Goal: Navigation & Orientation: Find specific page/section

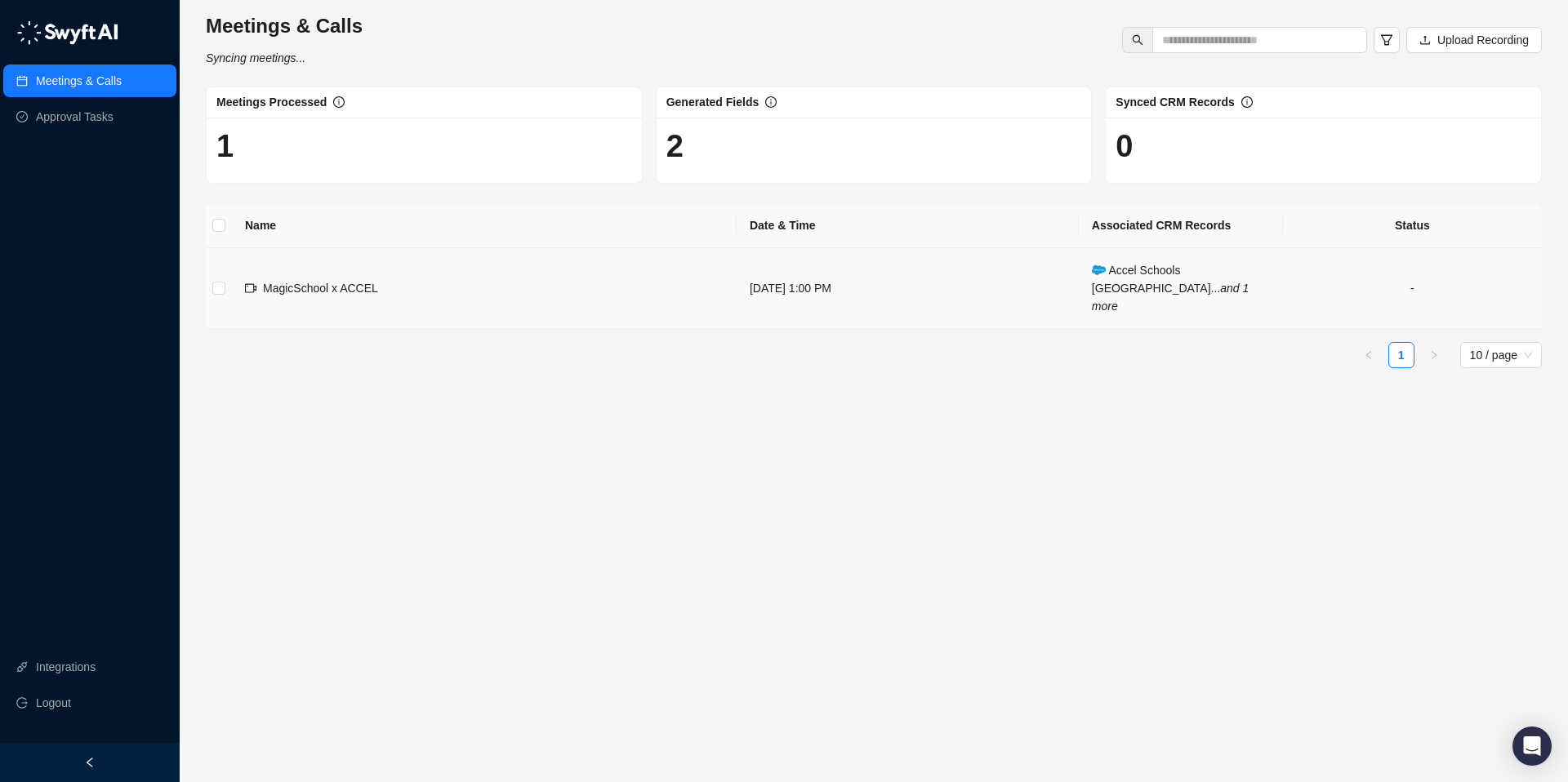
click at [552, 283] on td "MagicSchool x ACCEL" at bounding box center [484, 289] width 505 height 81
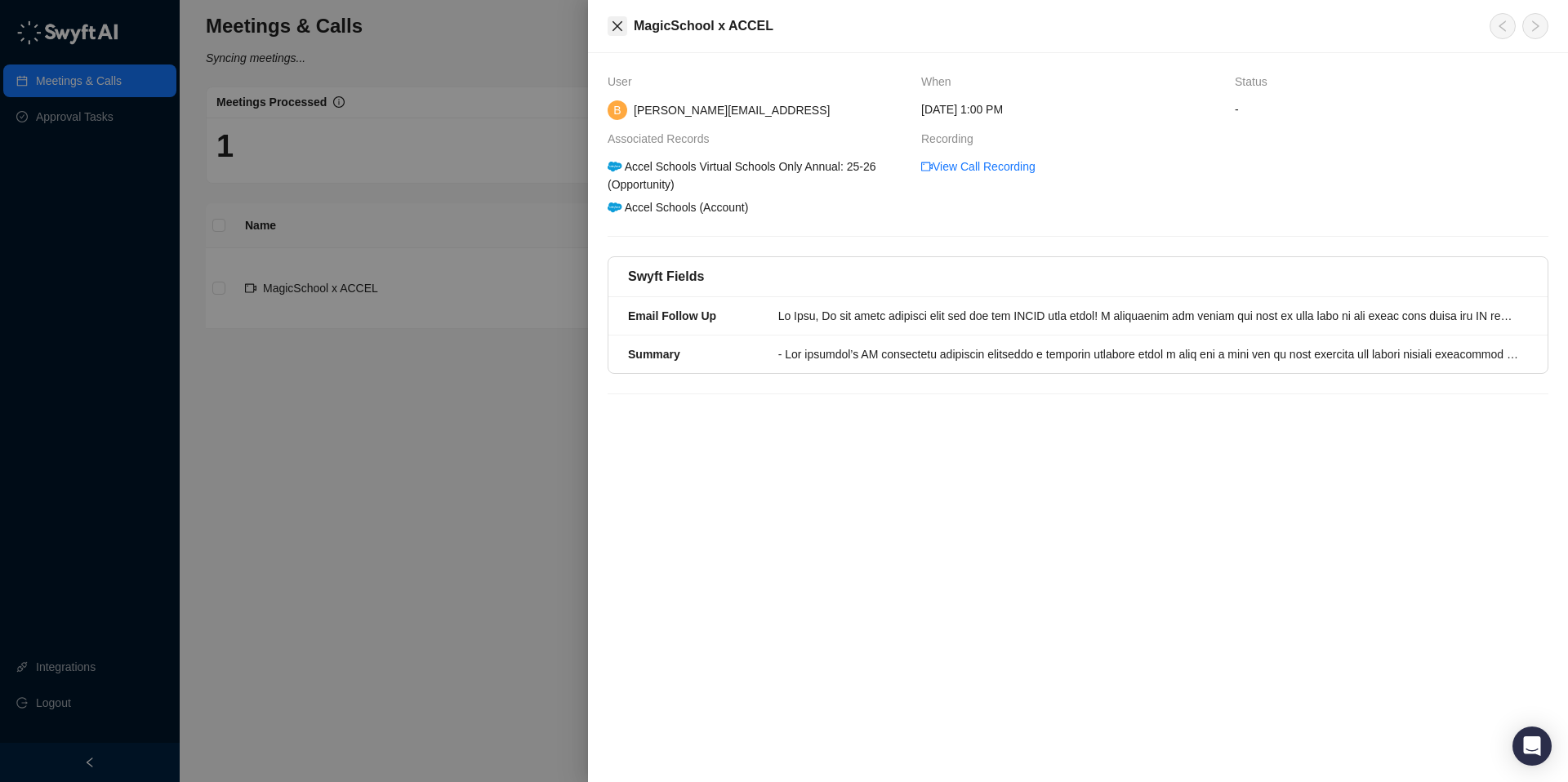
click at [615, 25] on icon "close" at bounding box center [617, 27] width 10 height 10
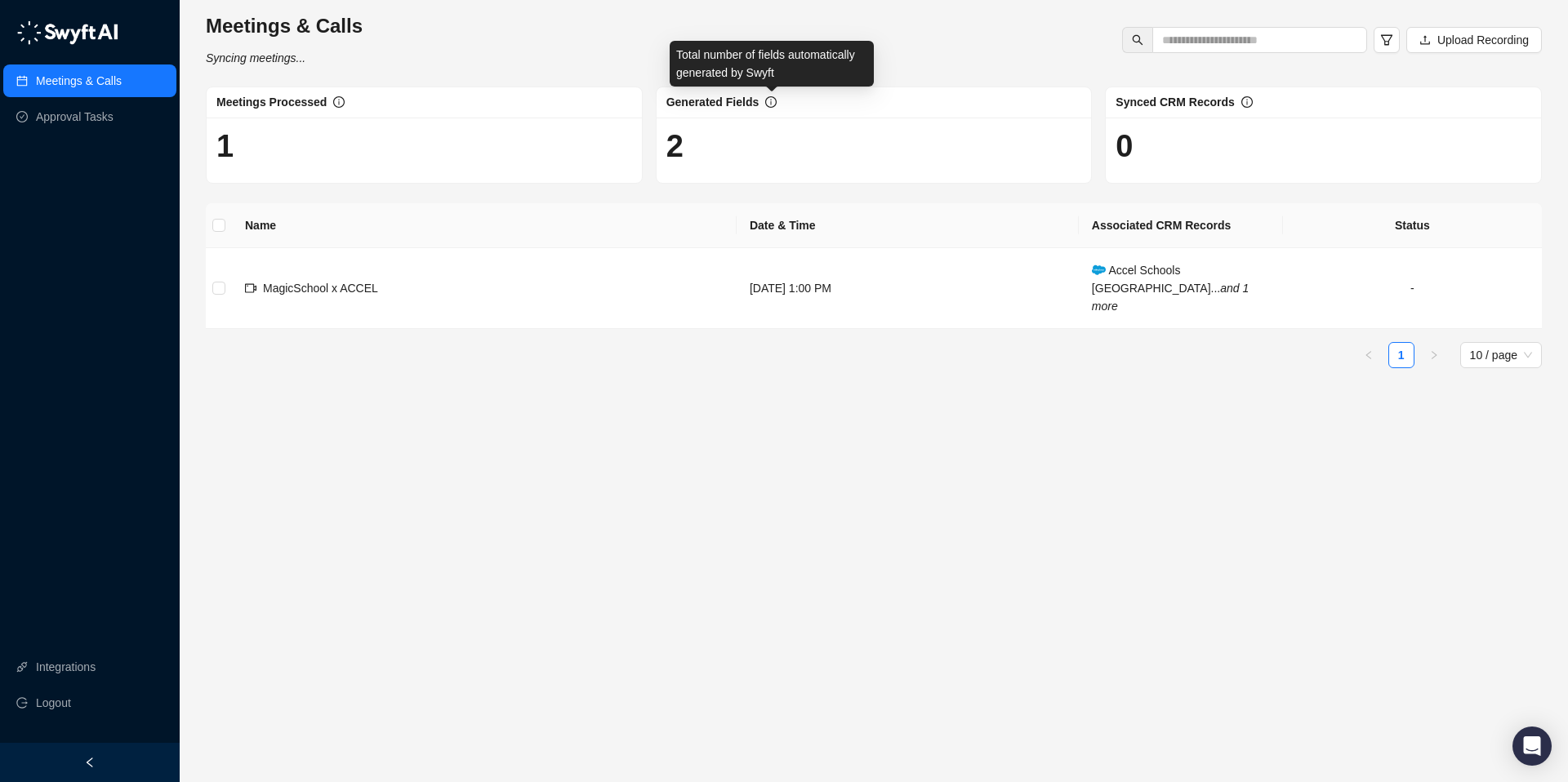
click at [775, 103] on icon "info-circle" at bounding box center [771, 103] width 12 height 12
click at [832, 265] on td "[DATE] 1:00 PM" at bounding box center [907, 289] width 342 height 81
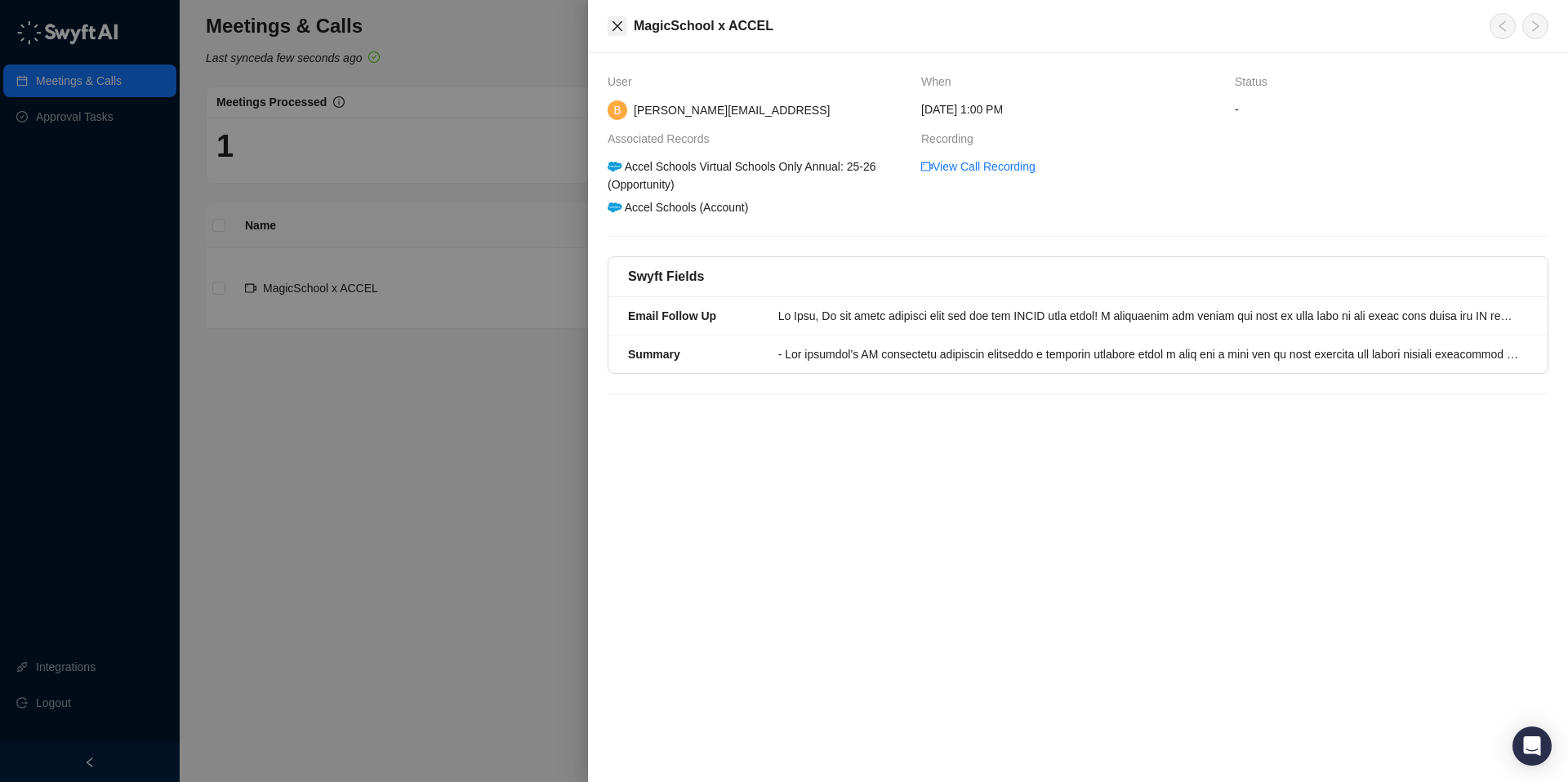
click at [618, 22] on icon "close" at bounding box center [616, 26] width 13 height 13
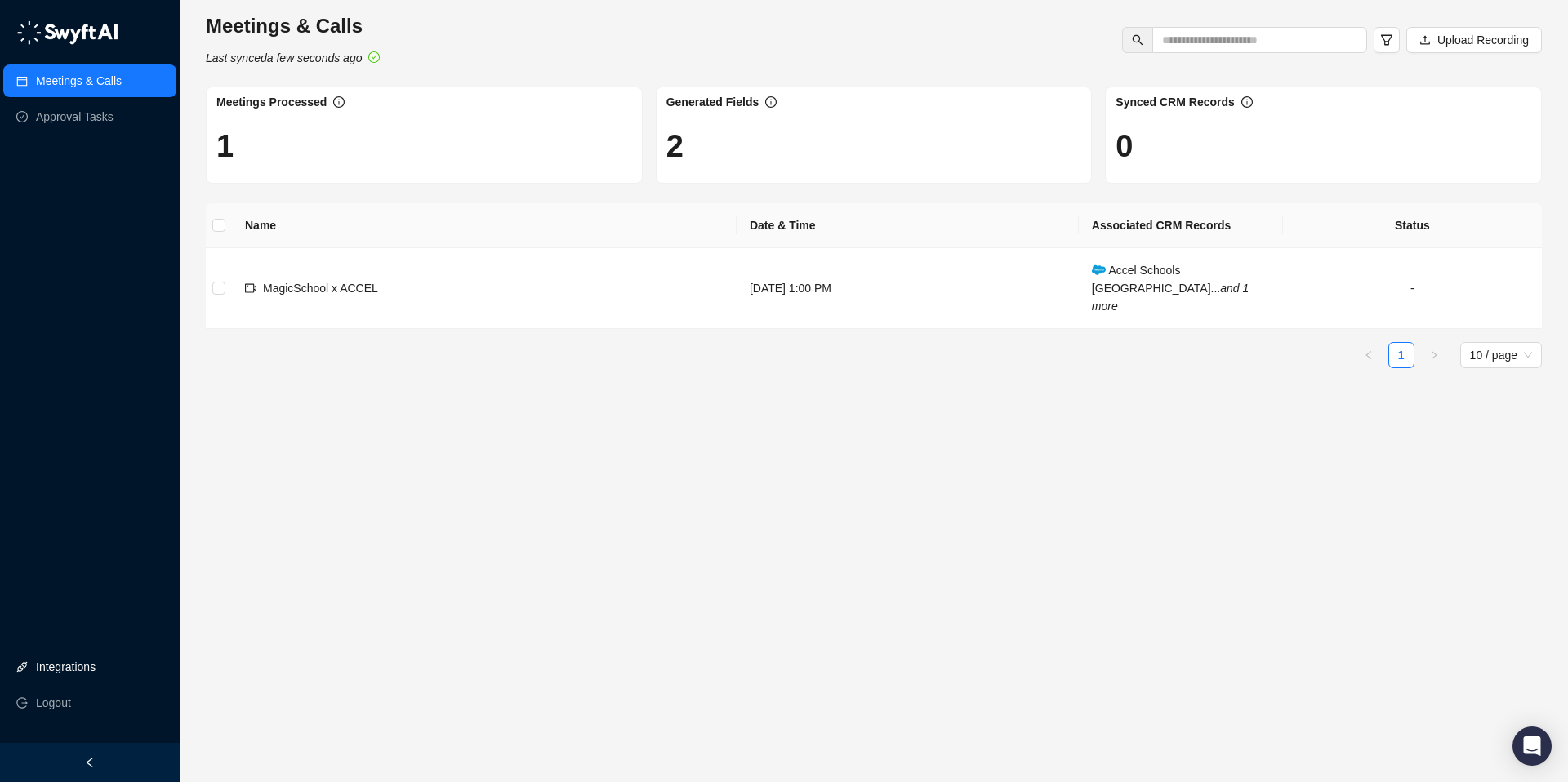
click at [43, 668] on link "Integrations" at bounding box center [65, 667] width 59 height 33
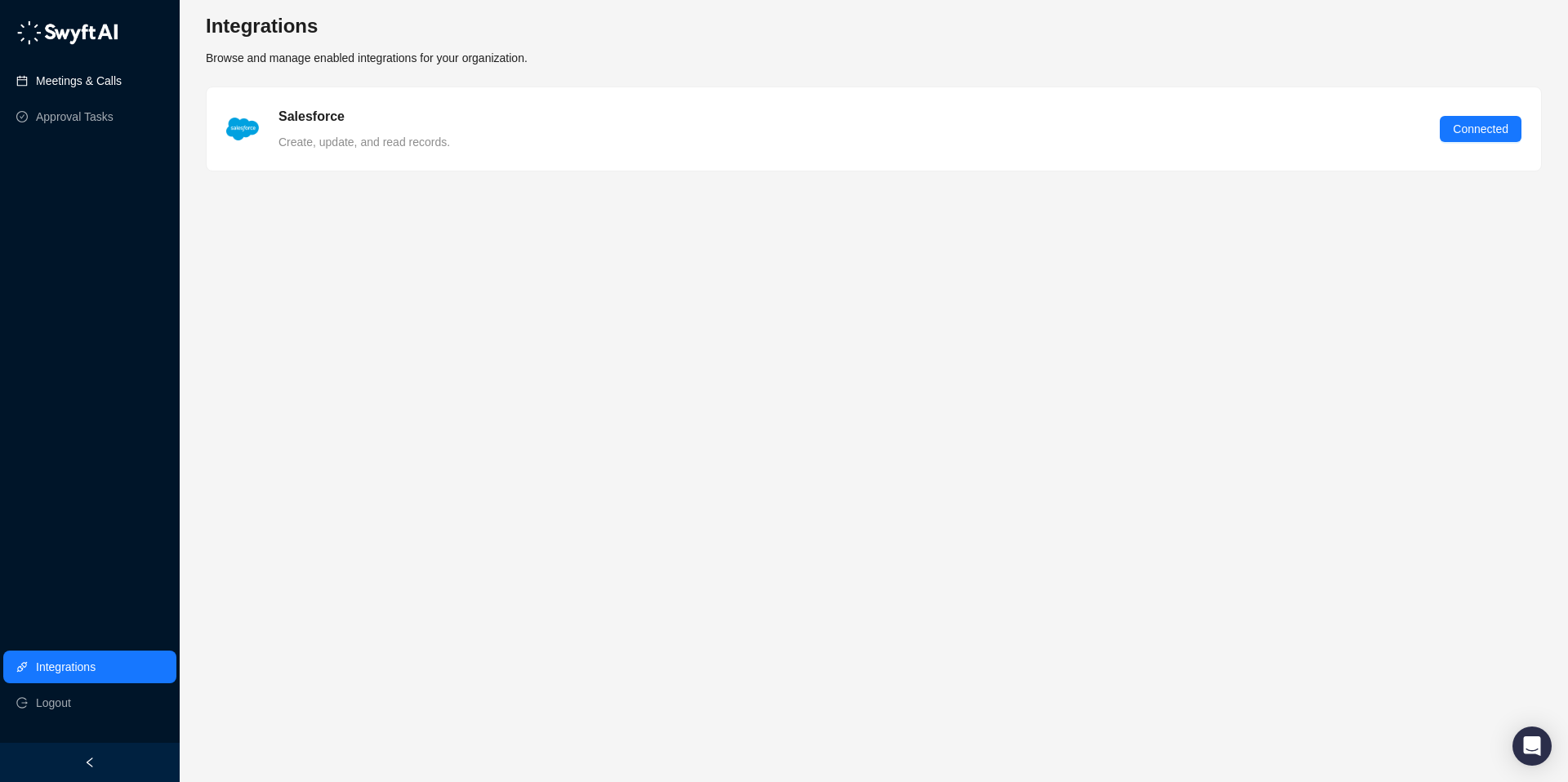
click at [59, 79] on link "Meetings & Calls" at bounding box center [78, 80] width 86 height 33
